Goal: Transaction & Acquisition: Purchase product/service

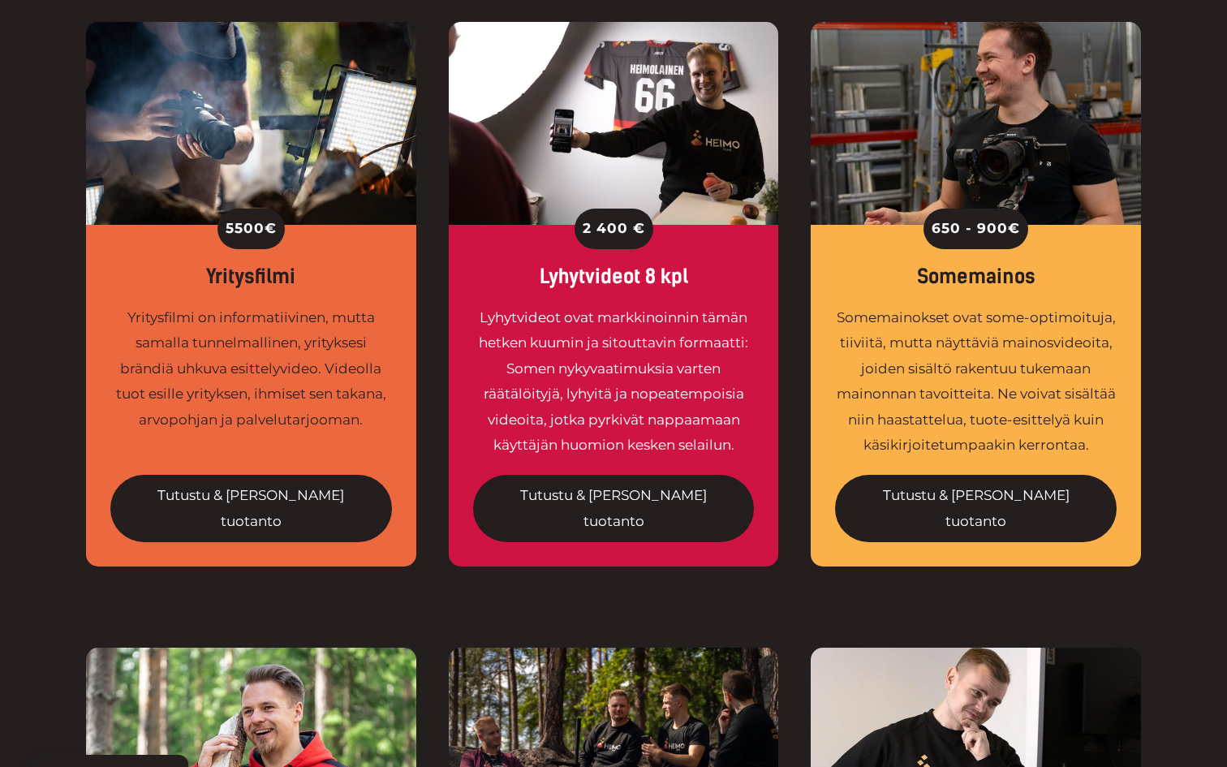
scroll to position [1263, 0]
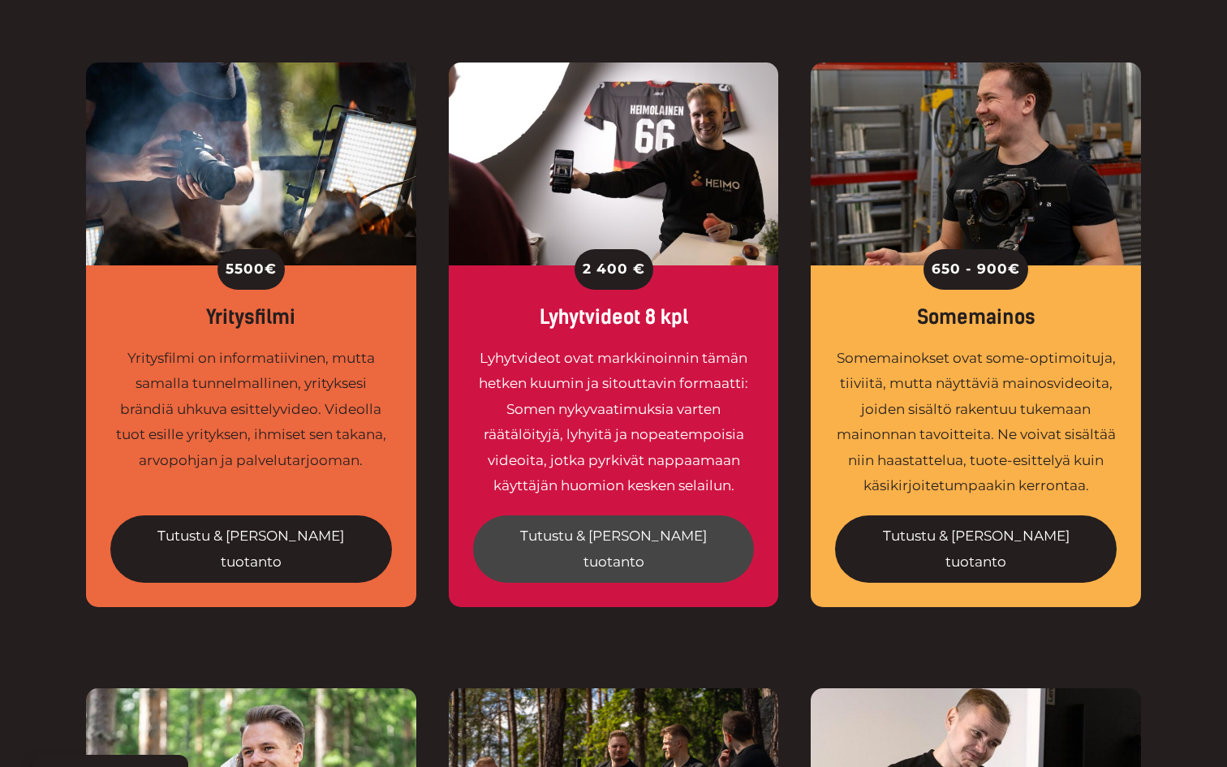
click at [641, 515] on link "Tutustu & tilaa tuotanto" at bounding box center [614, 548] width 282 height 67
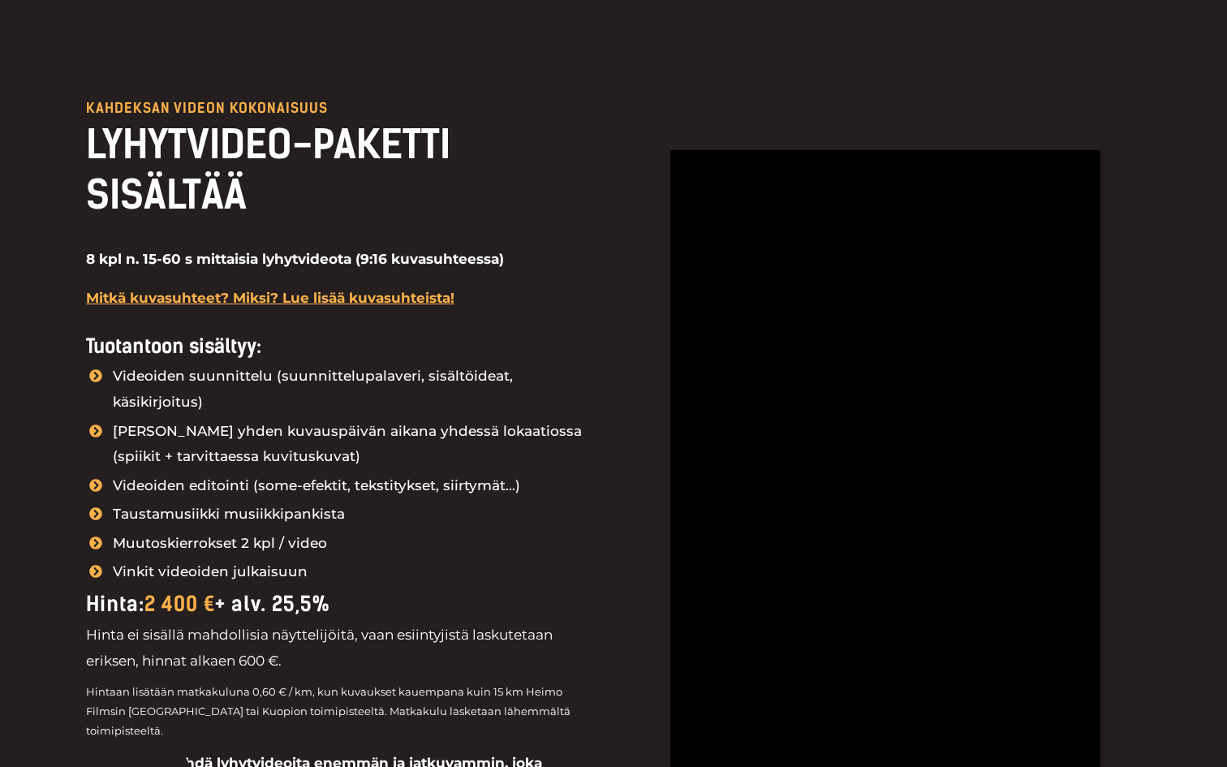
scroll to position [1765, 0]
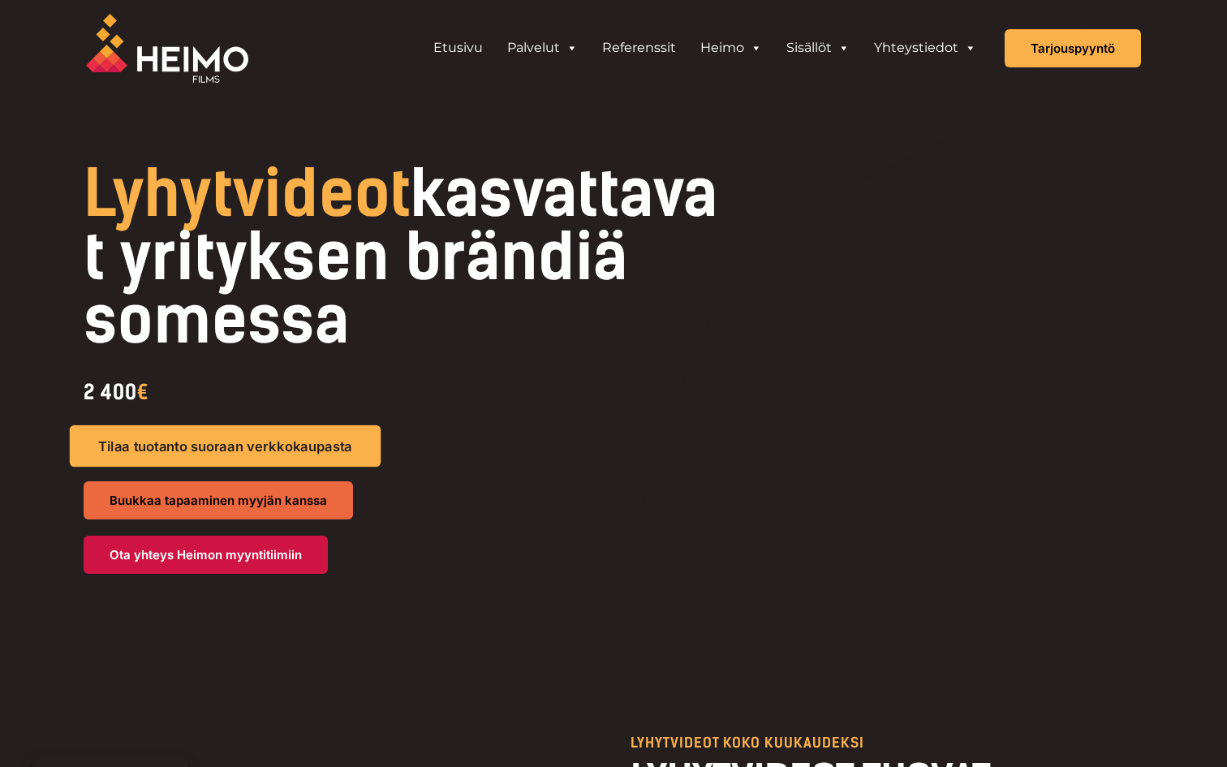
click at [310, 446] on span "Tilaa tuotanto suoraan verkkokaupasta" at bounding box center [225, 447] width 255 height 14
